Goal: Task Accomplishment & Management: Use online tool/utility

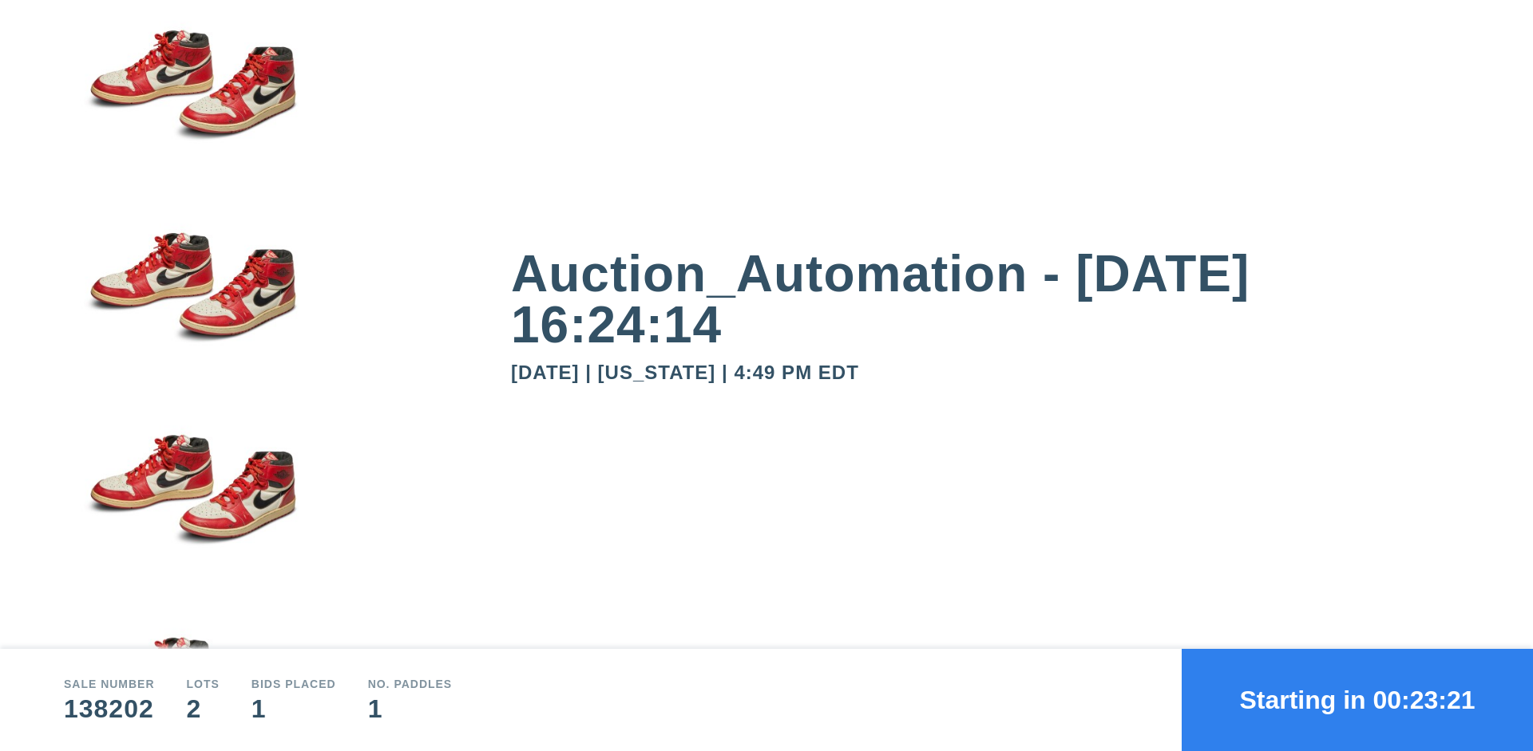
click at [1357, 700] on button "Starting in 00:23:21" at bounding box center [1356, 700] width 351 height 102
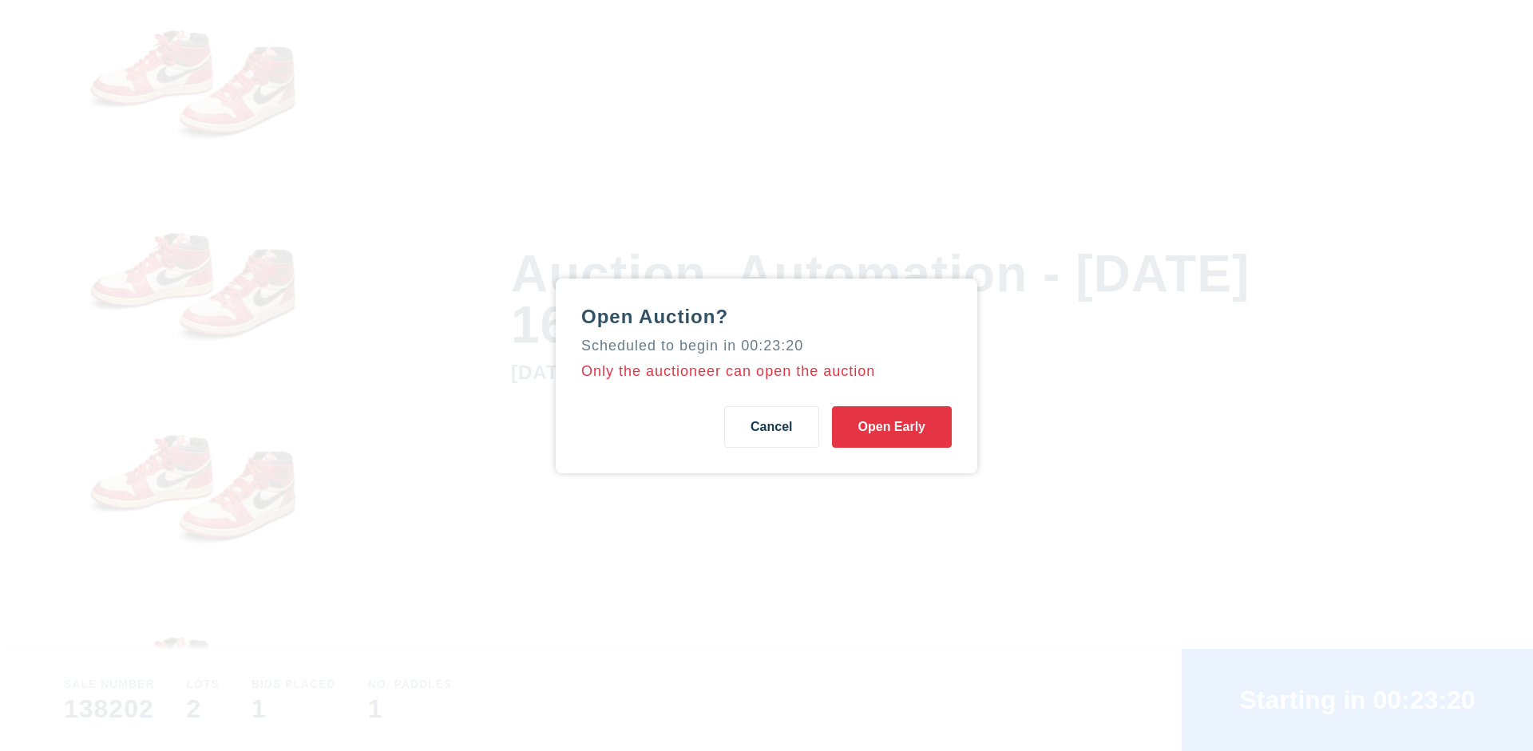
click at [892, 426] on button "Open Early" at bounding box center [892, 427] width 120 height 42
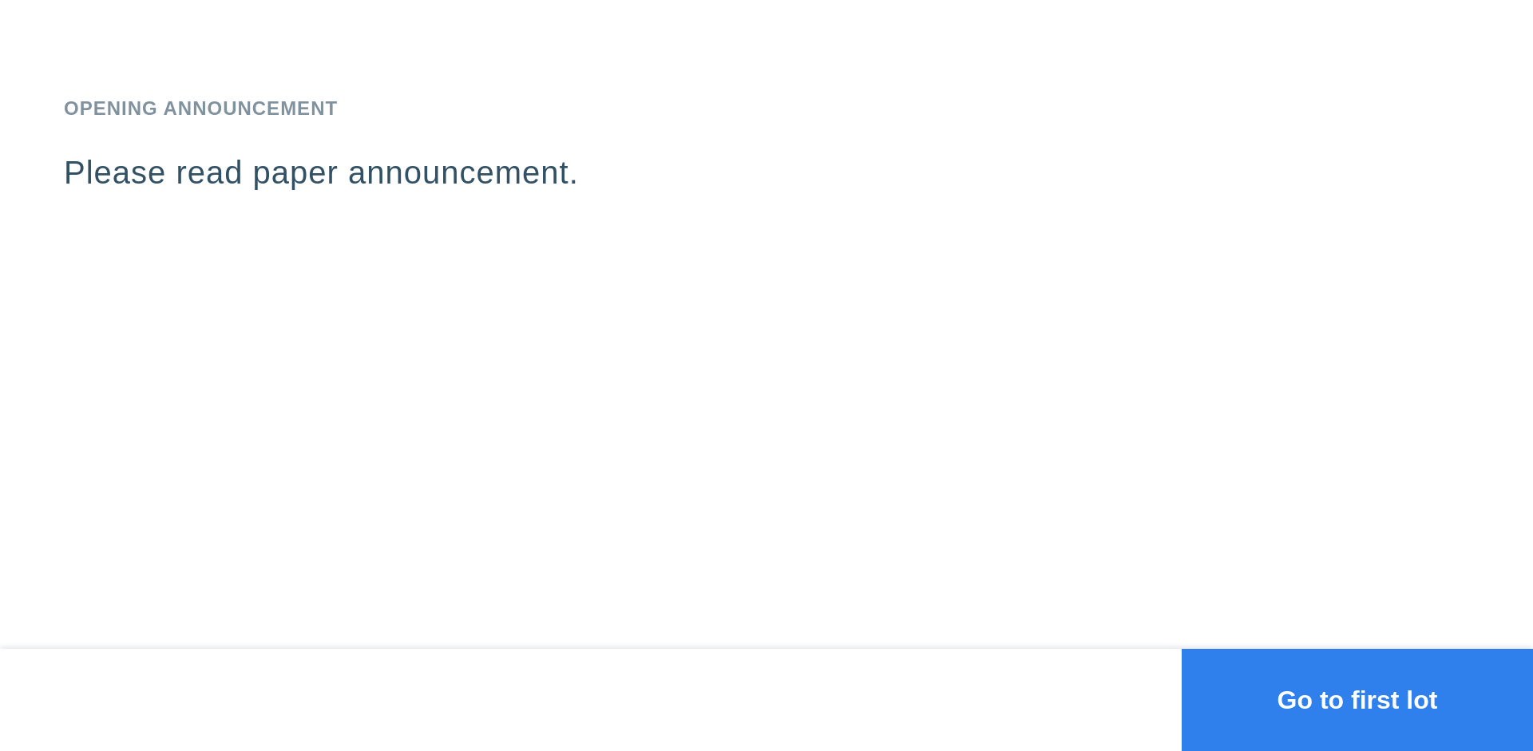
click at [1357, 700] on button "Go to first lot" at bounding box center [1356, 700] width 351 height 102
